Goal: Task Accomplishment & Management: Complete application form

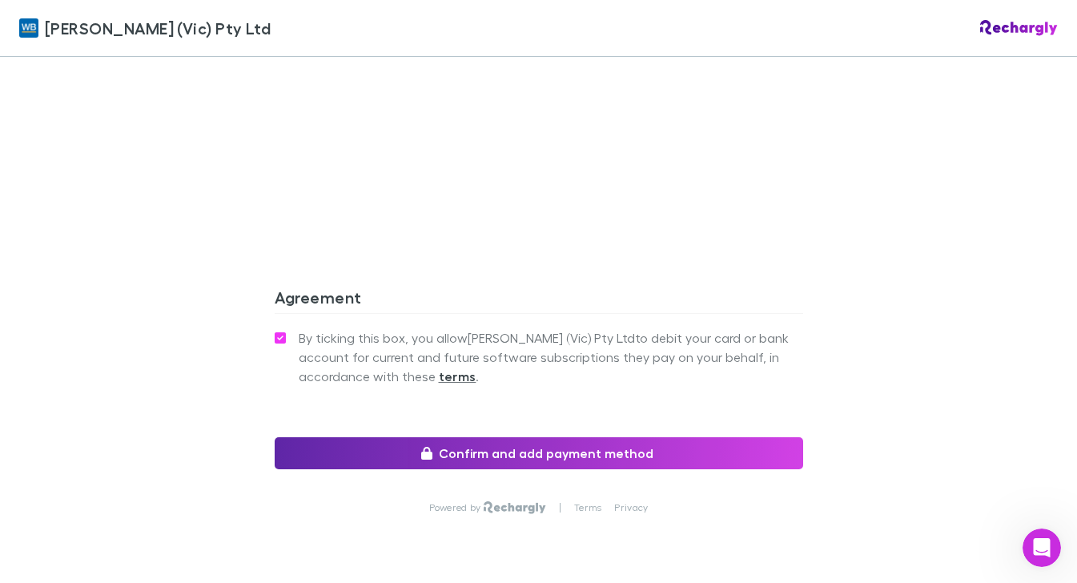
scroll to position [1393, 0]
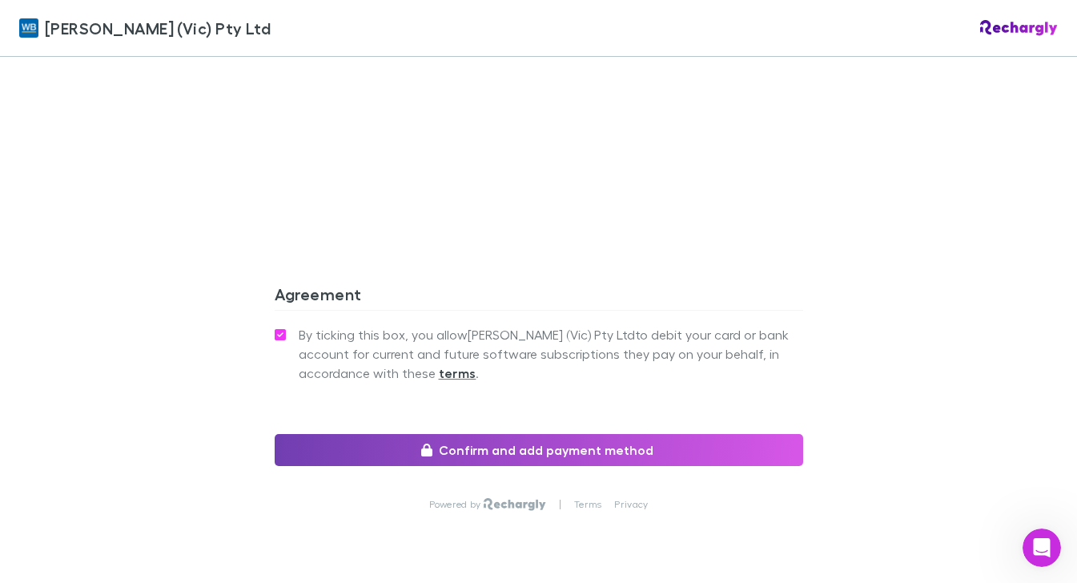
click at [509, 435] on button "Confirm and add payment method" at bounding box center [539, 450] width 529 height 32
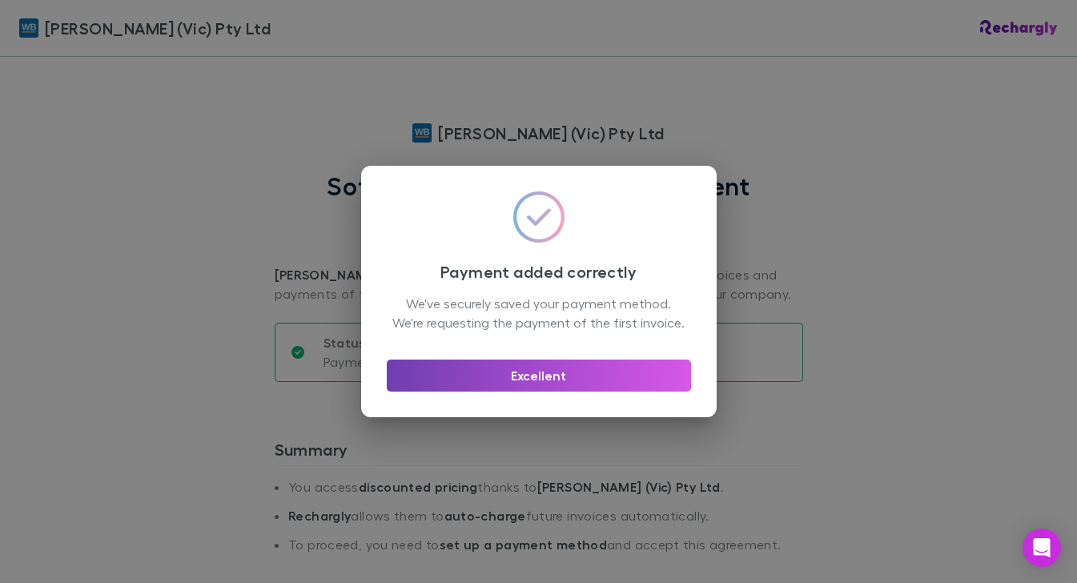
click at [554, 384] on button "Excellent" at bounding box center [539, 376] width 304 height 32
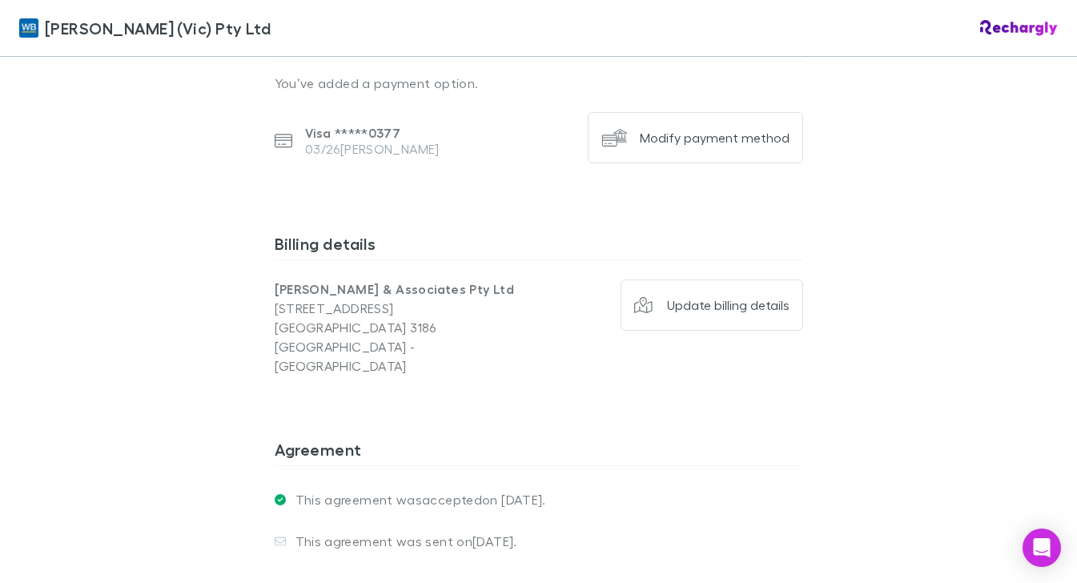
scroll to position [1126, 0]
